Goal: Use online tool/utility

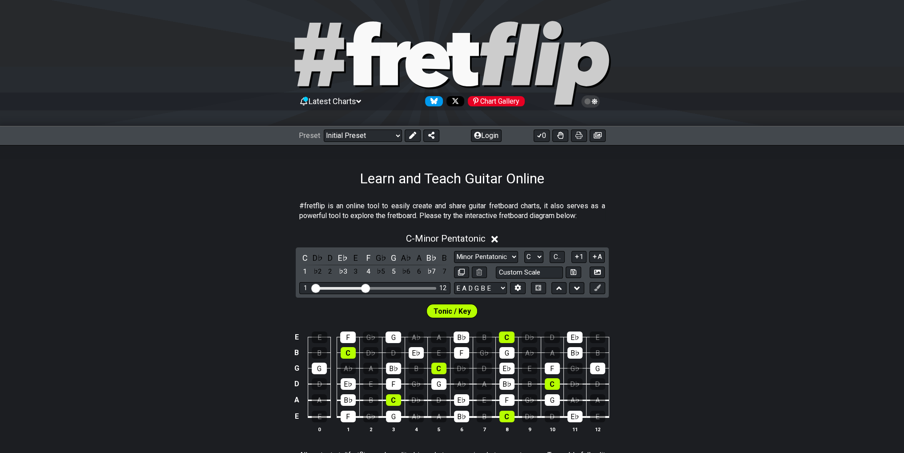
click at [467, 250] on div "C D♭ D E♭ E F G♭ G A♭ A B♭ B 1 ♭2 2 ♭3 3 4 ♭5 5 ♭6 6 ♭7 7 Minor Pentatonic Clic…" at bounding box center [452, 272] width 313 height 50
click at [467, 254] on select "A♭ A A♯ B♭ B C C♯ D♭ D D♯ E♭ E F F♯ G♭ G G♯" at bounding box center [533, 257] width 19 height 12
select select "D"
click at [467, 251] on select "A♭ A A♯ B♭ B C C♯ D♭ D D♯ E♭ E F F♯ G♭ G G♯" at bounding box center [533, 257] width 19 height 12
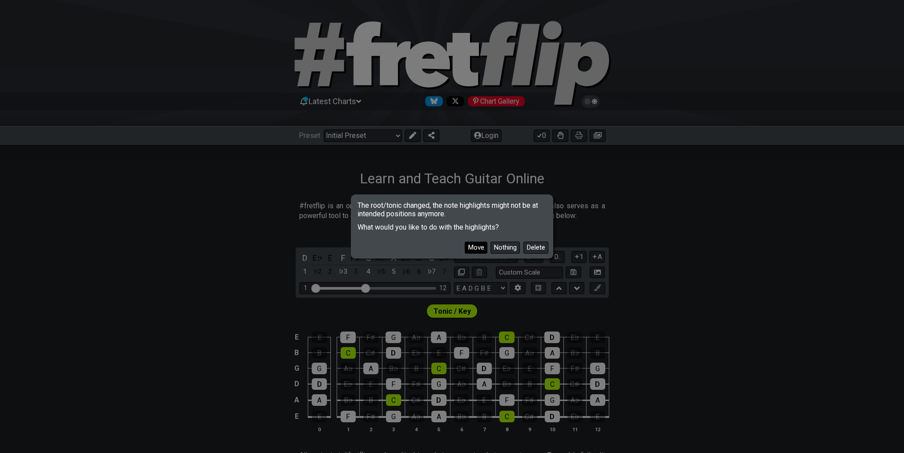
click at [467, 248] on button "Move" at bounding box center [476, 248] width 23 height 12
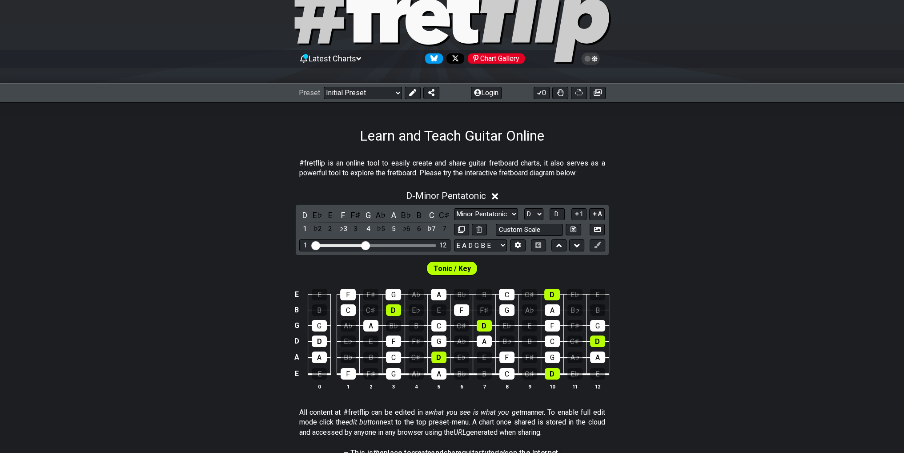
scroll to position [44, 0]
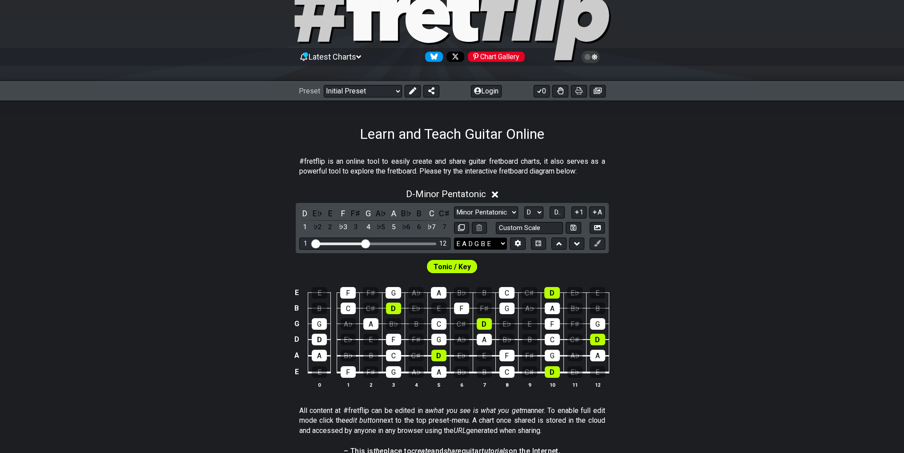
click at [467, 243] on select "E A D G B E E A D G B E E A D G B E B E A D F♯ B A D G C E A D A D G B E E♭ A♭ …" at bounding box center [480, 244] width 53 height 12
click at [467, 248] on div "D - Minor Pentatonic D E♭ E F F♯ G A♭ A B♭ B C C♯ 1 ♭2 2 ♭3 3 4 ♭5 5 ♭6 6 ♭7 7 …" at bounding box center [452, 291] width 904 height 217
click at [467, 241] on select "E A D G B E E A D G B E E A D G B E B E A D F♯ B A D G C E A D A D G B E E♭ A♭ …" at bounding box center [480, 244] width 53 height 12
select select "D A D G B E"
click at [454, 238] on select "E A D G B E E A D G B E E A D G B E B E A D F♯ B A D G C E A D A D G B E E♭ A♭ …" at bounding box center [480, 244] width 53 height 12
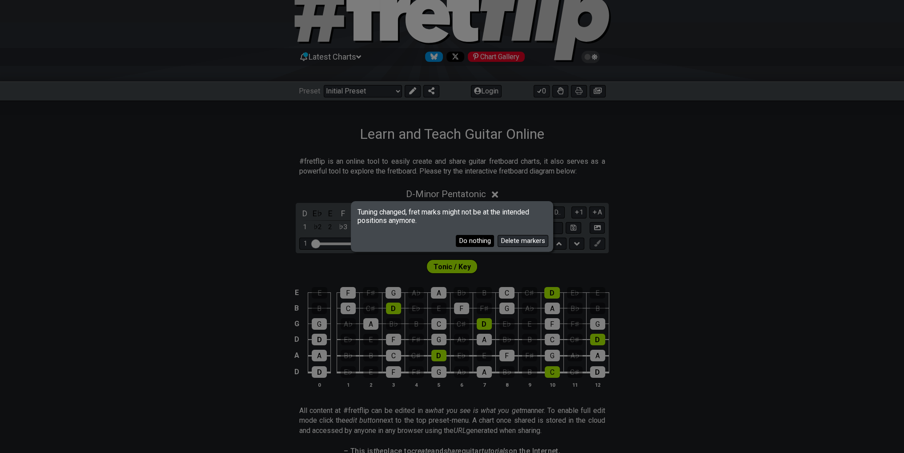
click at [466, 239] on button "Do nothing" at bounding box center [475, 241] width 38 height 12
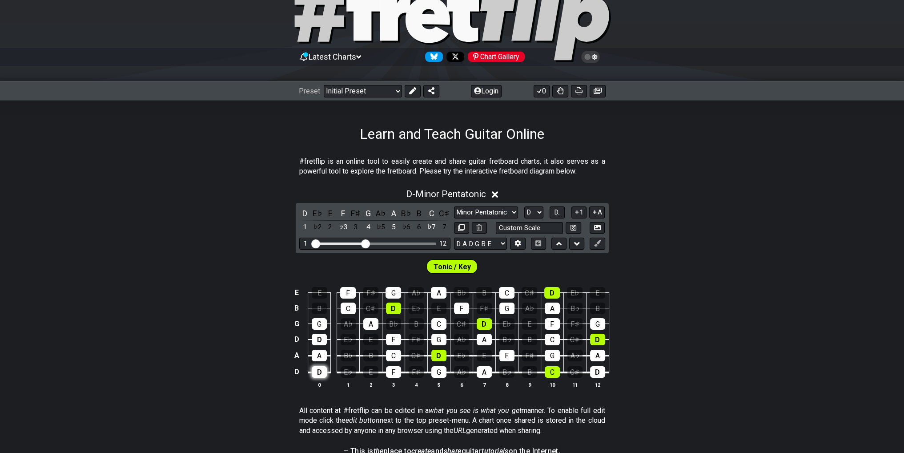
click at [318, 370] on div "D" at bounding box center [319, 372] width 15 height 12
drag, startPoint x: 320, startPoint y: 367, endPoint x: 322, endPoint y: 377, distance: 9.4
click at [320, 368] on div "D" at bounding box center [319, 372] width 15 height 12
click at [321, 374] on div "D" at bounding box center [319, 372] width 15 height 12
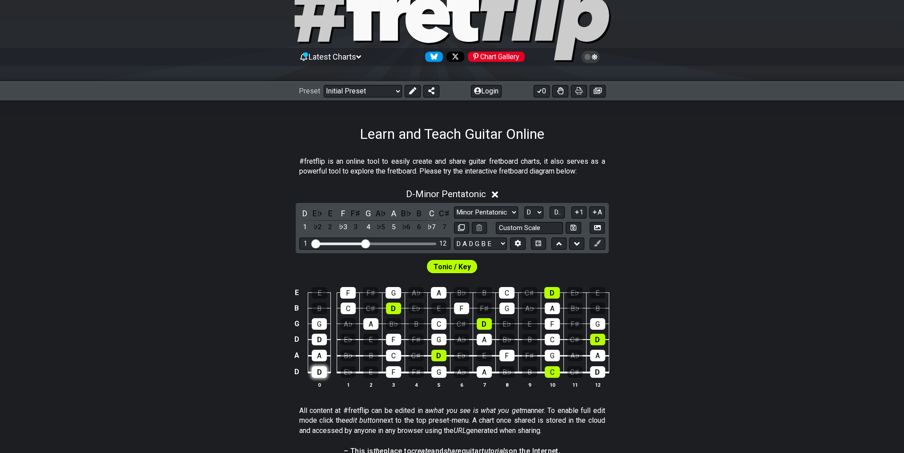
click at [321, 374] on div "D" at bounding box center [319, 372] width 15 height 12
click at [467, 212] on span "D.." at bounding box center [557, 212] width 7 height 8
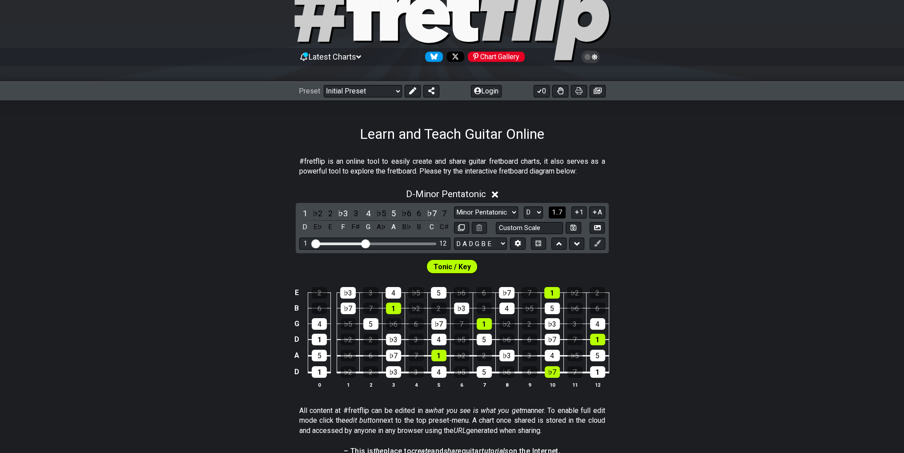
click at [467, 214] on span "1..7" at bounding box center [557, 212] width 11 height 8
click at [467, 213] on span "..." at bounding box center [558, 212] width 4 height 8
click at [467, 213] on select "A♭ A A♯ B♭ B C C♯ D♭ D D♯ E♭ E F F♯ G♭ G G♯" at bounding box center [533, 212] width 19 height 12
click at [467, 213] on icon at bounding box center [577, 212] width 8 height 7
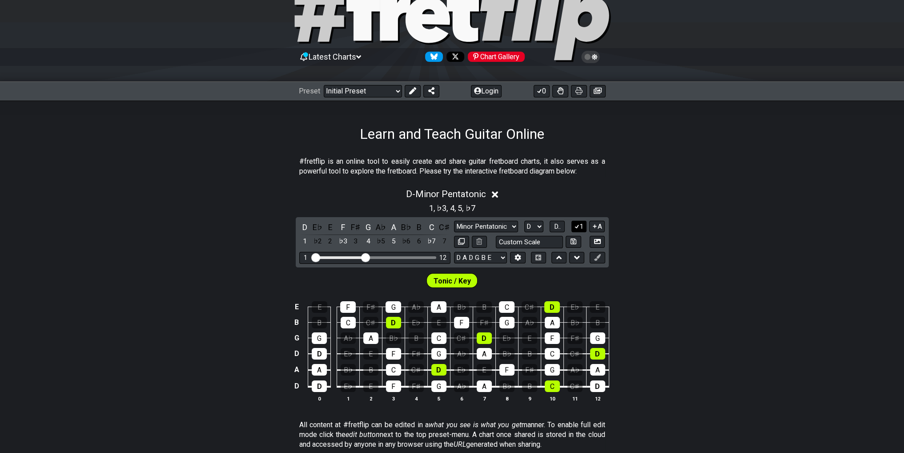
click at [467, 228] on icon at bounding box center [577, 227] width 5 height 4
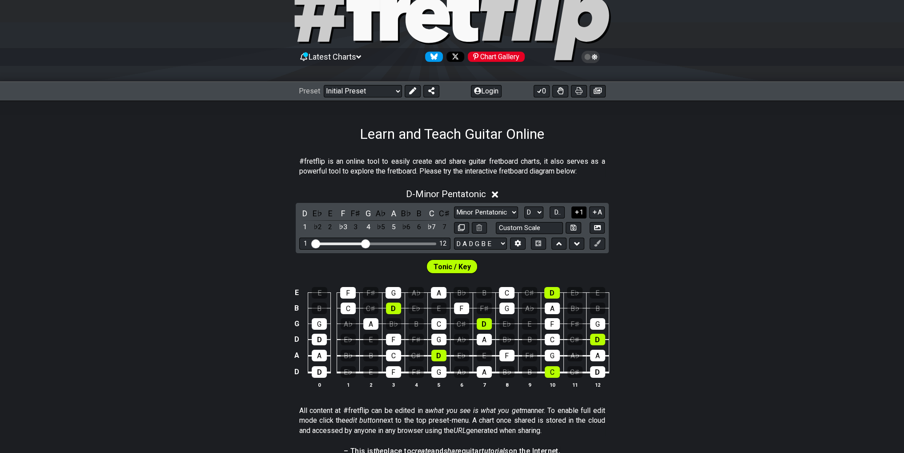
click at [467, 210] on icon at bounding box center [577, 212] width 8 height 7
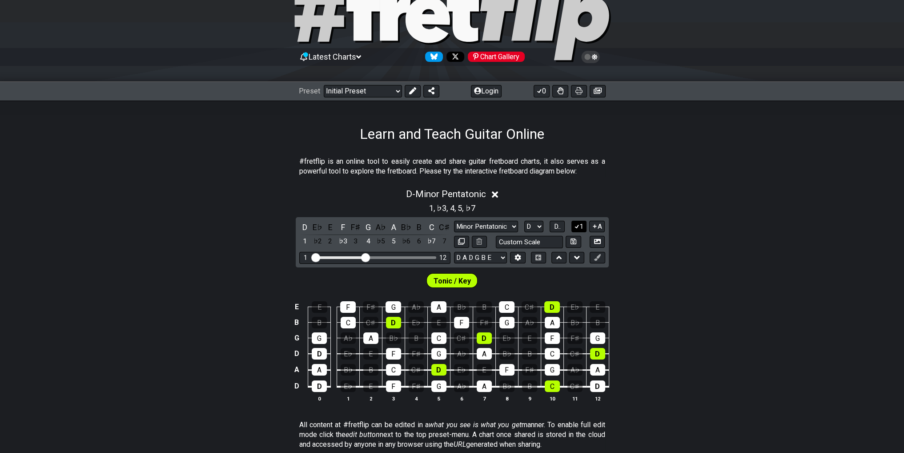
click at [467, 225] on button "1" at bounding box center [579, 227] width 15 height 12
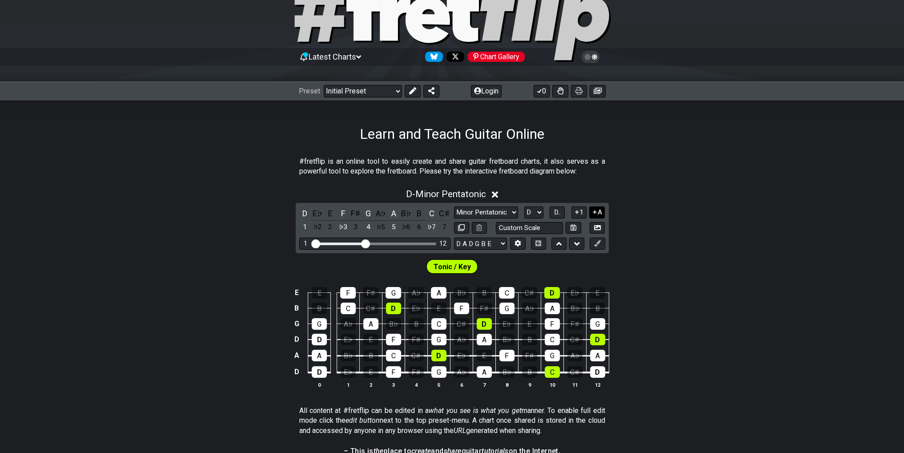
click at [467, 210] on button "A" at bounding box center [597, 212] width 16 height 12
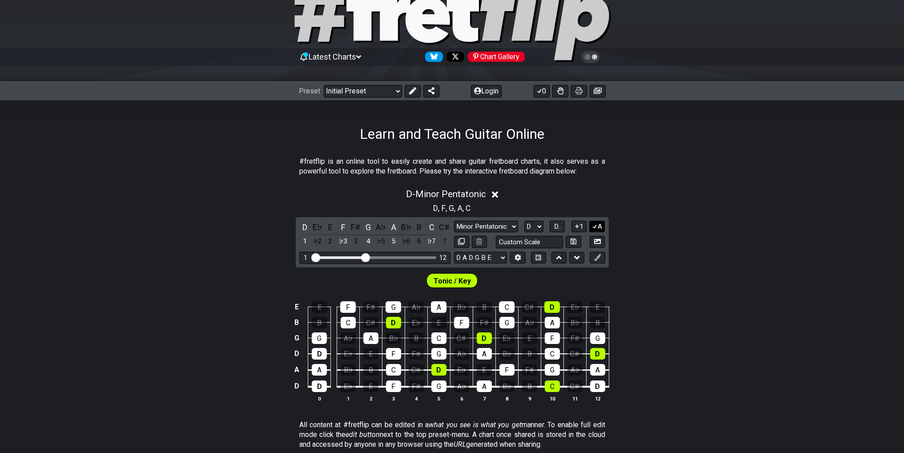
click at [467, 226] on icon at bounding box center [595, 226] width 8 height 7
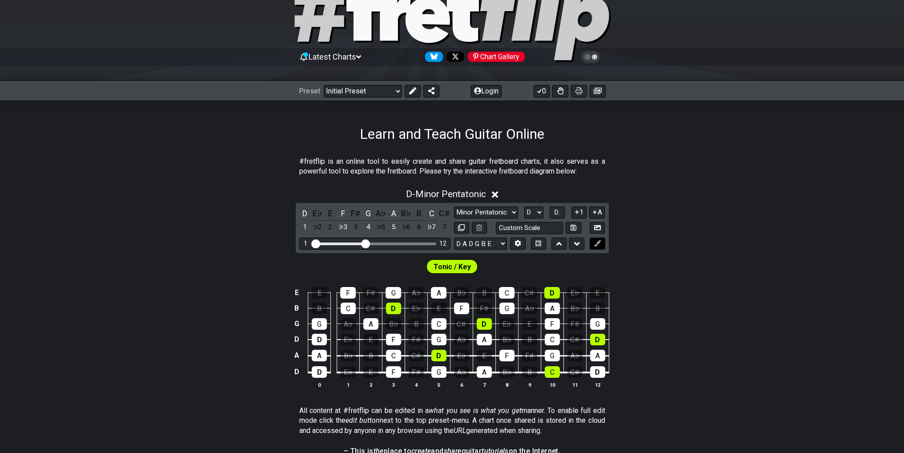
click at [467, 244] on icon at bounding box center [597, 243] width 7 height 7
click at [324, 369] on div "D" at bounding box center [319, 372] width 15 height 12
click at [322, 370] on div "D" at bounding box center [319, 372] width 15 height 12
click at [467, 244] on icon at bounding box center [597, 243] width 7 height 7
drag, startPoint x: 368, startPoint y: 244, endPoint x: 399, endPoint y: 244, distance: 30.7
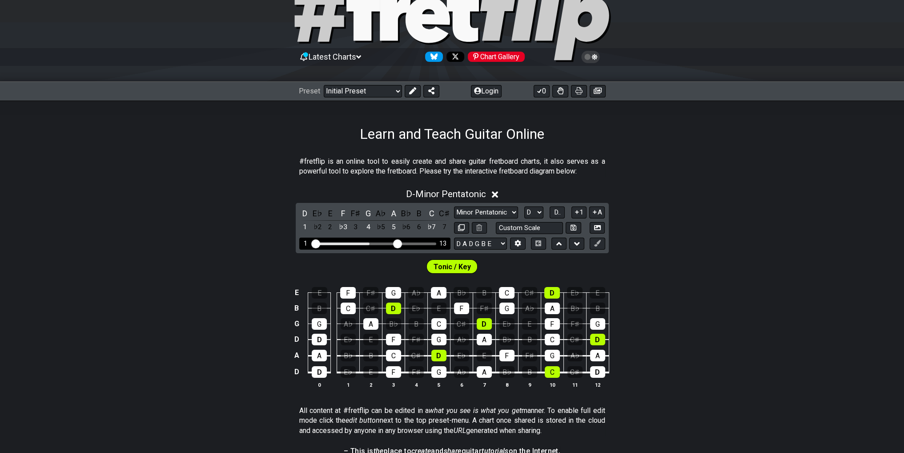
click at [399, 243] on input "Visible fret range" at bounding box center [375, 243] width 126 height 0
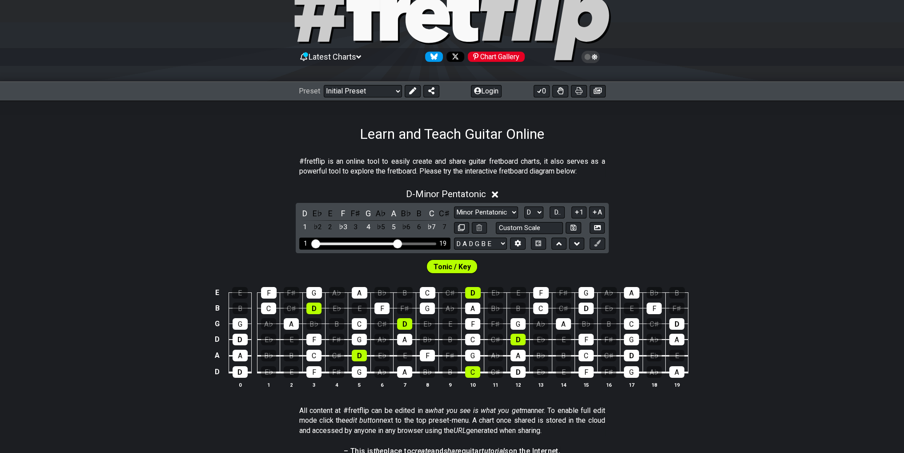
drag, startPoint x: 406, startPoint y: 244, endPoint x: 411, endPoint y: 244, distance: 5.3
click at [411, 245] on div "1 19" at bounding box center [374, 244] width 151 height 12
drag, startPoint x: 398, startPoint y: 241, endPoint x: 410, endPoint y: 240, distance: 12.0
click at [412, 243] on input "Visible fret range" at bounding box center [375, 243] width 126 height 0
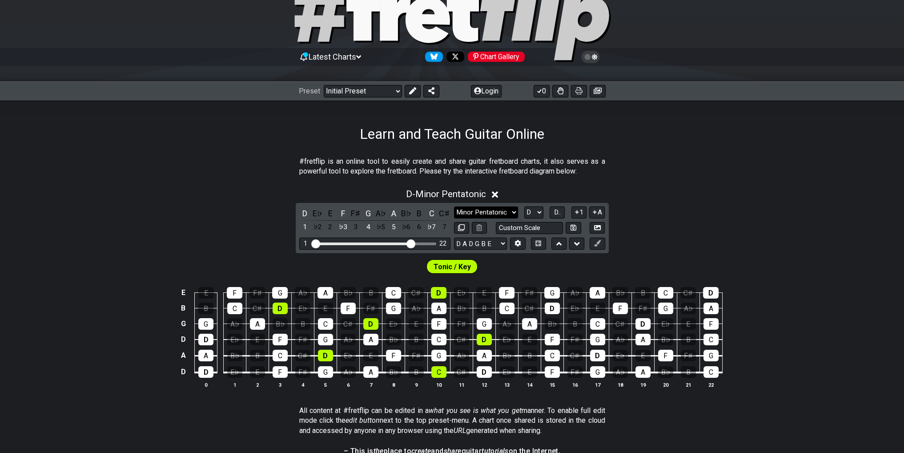
click at [467, 213] on select "Minor Pentatonic Click to edit Minor Pentatonic Major Pentatonic Minor Blues Ma…" at bounding box center [486, 212] width 64 height 12
click at [454, 206] on select "Minor Pentatonic Click to edit Minor Pentatonic Major Pentatonic Minor Blues Ma…" at bounding box center [486, 212] width 64 height 12
click at [467, 209] on select "Minor Pentatonic Click to edit Minor Pentatonic Major Pentatonic Minor Blues Ma…" at bounding box center [486, 212] width 64 height 12
click at [454, 206] on select "Minor Pentatonic Click to edit Minor Pentatonic Major Pentatonic Minor Blues Ma…" at bounding box center [486, 212] width 64 height 12
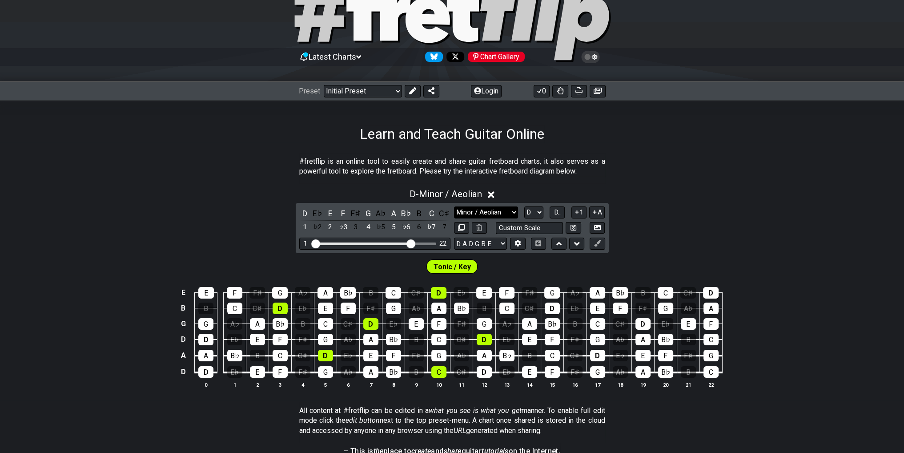
click at [467, 210] on select "Minor Pentatonic Click to edit Minor Pentatonic Major Pentatonic Minor Blues Ma…" at bounding box center [486, 212] width 64 height 12
click at [454, 206] on select "Minor Pentatonic Click to edit Minor Pentatonic Major Pentatonic Minor Blues Ma…" at bounding box center [486, 212] width 64 height 12
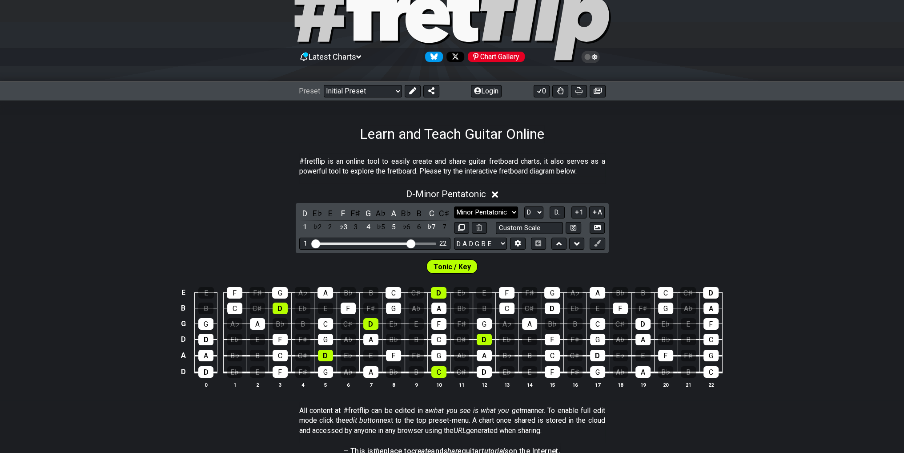
click at [467, 211] on select "Minor Pentatonic Click to edit Minor Pentatonic Major Pentatonic Minor Blues Ma…" at bounding box center [486, 212] width 64 height 12
click at [454, 206] on select "Minor Pentatonic Click to edit Minor Pentatonic Major Pentatonic Minor Blues Ma…" at bounding box center [486, 212] width 64 height 12
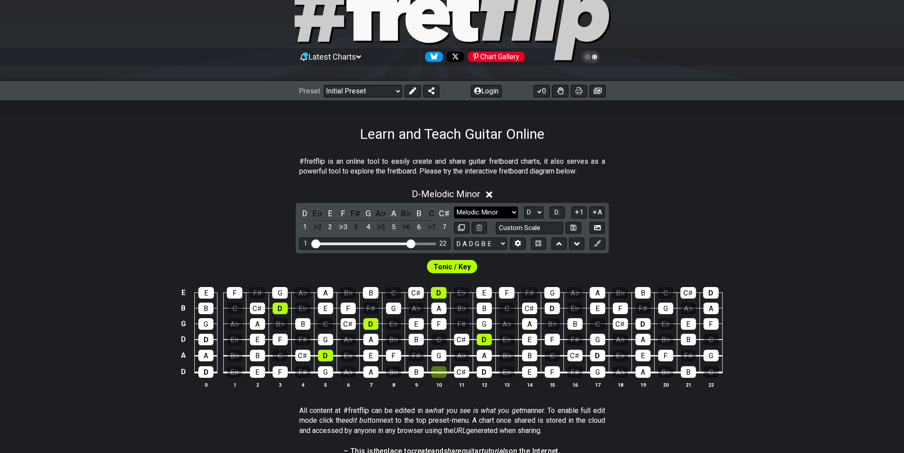
click at [467, 213] on select "Minor Pentatonic Click to edit Minor Pentatonic Major Pentatonic Minor Blues Ma…" at bounding box center [486, 212] width 64 height 12
click at [454, 206] on select "Minor Pentatonic Click to edit Minor Pentatonic Major Pentatonic Minor Blues Ma…" at bounding box center [486, 212] width 64 height 12
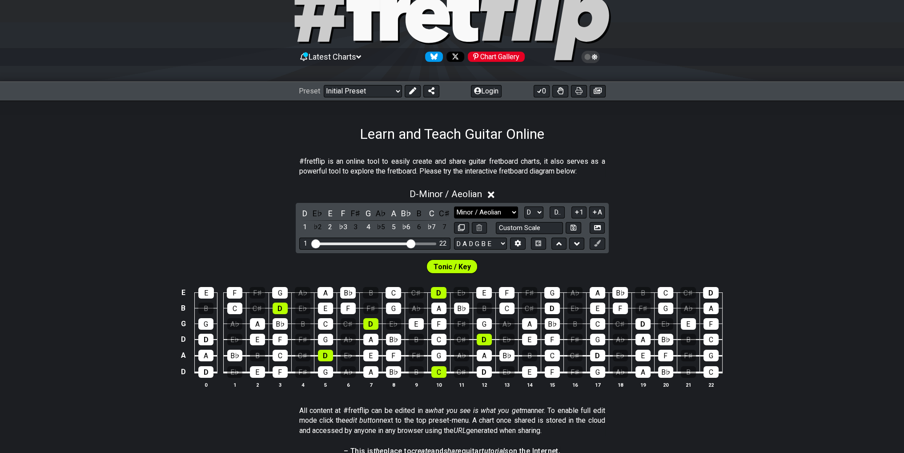
drag, startPoint x: 483, startPoint y: 209, endPoint x: 489, endPoint y: 206, distance: 6.8
click at [467, 209] on select "Minor Pentatonic Click to edit Minor Pentatonic Major Pentatonic Minor Blues Ma…" at bounding box center [486, 212] width 64 height 12
click at [454, 206] on select "Minor Pentatonic Click to edit Minor Pentatonic Major Pentatonic Minor Blues Ma…" at bounding box center [486, 212] width 64 height 12
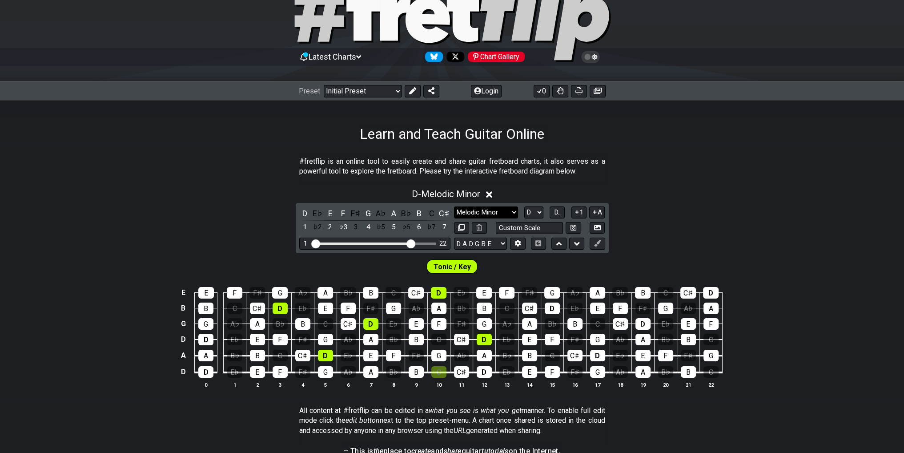
click at [467, 210] on select "Minor Pentatonic Click to edit Minor Pentatonic Major Pentatonic Minor Blues Ma…" at bounding box center [486, 212] width 64 height 12
click at [454, 206] on select "Minor Pentatonic Click to edit Minor Pentatonic Major Pentatonic Minor Blues Ma…" at bounding box center [486, 212] width 64 height 12
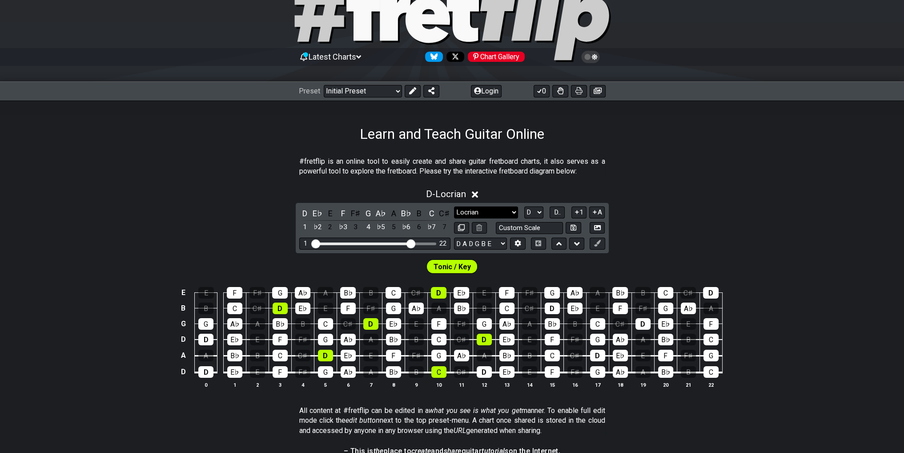
click at [467, 209] on select "Minor Pentatonic Click to edit Minor Pentatonic Major Pentatonic Minor Blues Ma…" at bounding box center [486, 212] width 64 height 12
click at [454, 206] on select "Minor Pentatonic Click to edit Minor Pentatonic Major Pentatonic Minor Blues Ma…" at bounding box center [486, 212] width 64 height 12
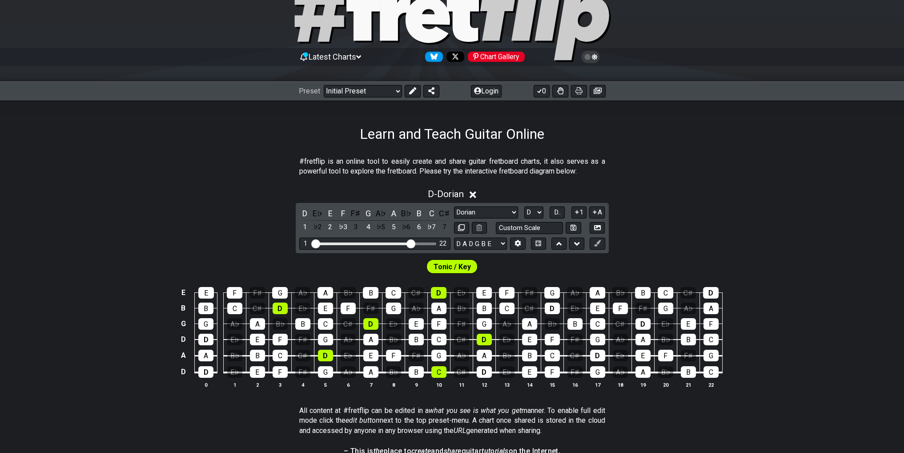
click at [467, 205] on div "D E♭ E F F♯ G A♭ A B♭ B C C♯ 1 ♭2 2 ♭3 3 4 ♭5 5 ♭6 6 ♭7 7 Minor Pentatonic Clic…" at bounding box center [452, 228] width 313 height 50
click at [467, 209] on select "Minor Pentatonic Click to edit Minor Pentatonic Major Pentatonic Minor Blues Ma…" at bounding box center [486, 212] width 64 height 12
click at [454, 206] on select "Minor Pentatonic Click to edit Minor Pentatonic Major Pentatonic Minor Blues Ma…" at bounding box center [486, 212] width 64 height 12
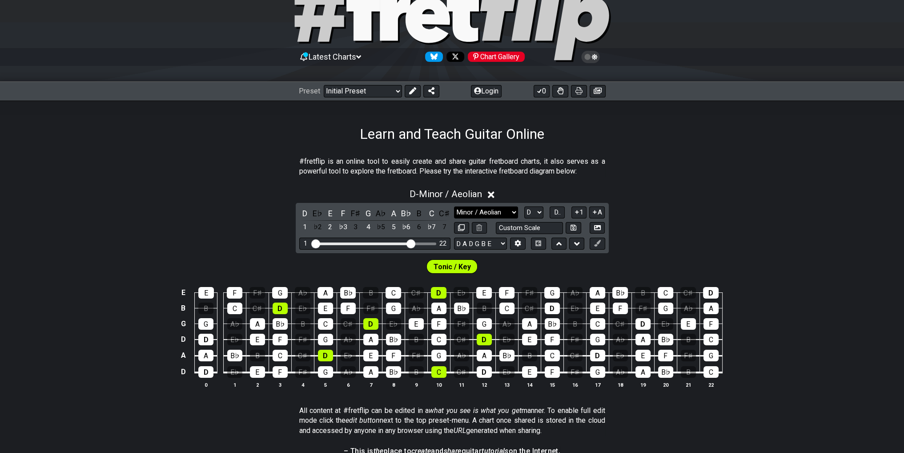
click at [467, 216] on select "Minor Pentatonic Click to edit Minor Pentatonic Major Pentatonic Minor Blues Ma…" at bounding box center [486, 212] width 64 height 12
click at [454, 206] on select "Minor Pentatonic Click to edit Minor Pentatonic Major Pentatonic Minor Blues Ma…" at bounding box center [486, 212] width 64 height 12
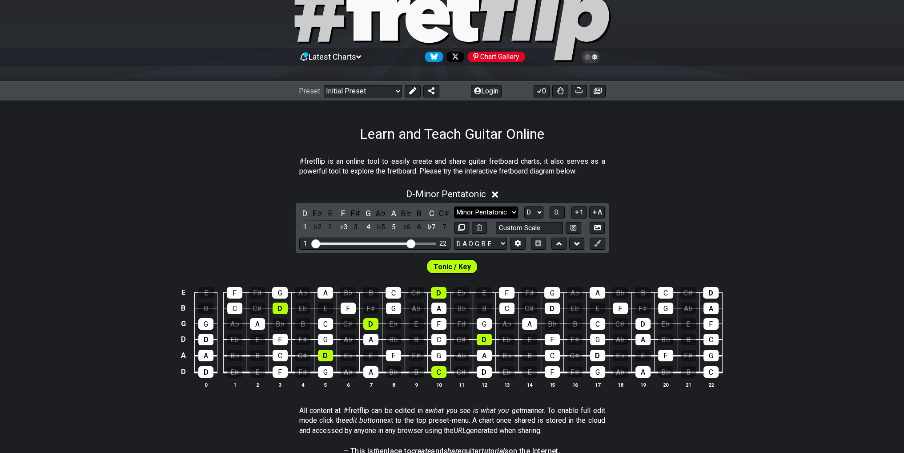
drag, startPoint x: 492, startPoint y: 213, endPoint x: 492, endPoint y: 206, distance: 7.1
click at [467, 213] on select "Minor Pentatonic Click to edit Minor Pentatonic Major Pentatonic Minor Blues Ma…" at bounding box center [486, 212] width 64 height 12
select select "Minor / Aeolian"
click at [454, 206] on select "Minor Pentatonic Click to edit Minor Pentatonic Major Pentatonic Minor Blues Ma…" at bounding box center [486, 212] width 64 height 12
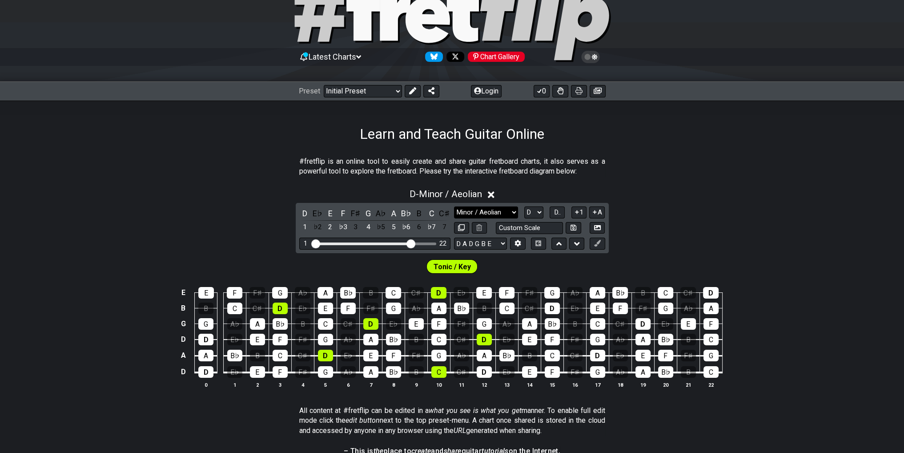
click at [467, 215] on select "Minor Pentatonic Click to edit Minor Pentatonic Major Pentatonic Minor Blues Ma…" at bounding box center [486, 212] width 64 height 12
click at [467, 209] on div "D - Minor / Aeolian D E♭ E F F♯ G A♭ A B♭ B C C♯ 1 ♭2 2 ♭3 3 4 ♭5 5 ♭6 6 ♭7 7 M…" at bounding box center [452, 291] width 904 height 217
